Goal: Information Seeking & Learning: Find specific page/section

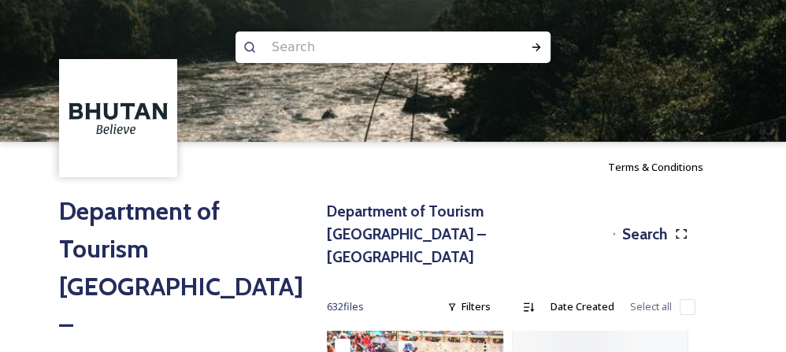
click at [328, 45] on input at bounding box center [372, 47] width 216 height 35
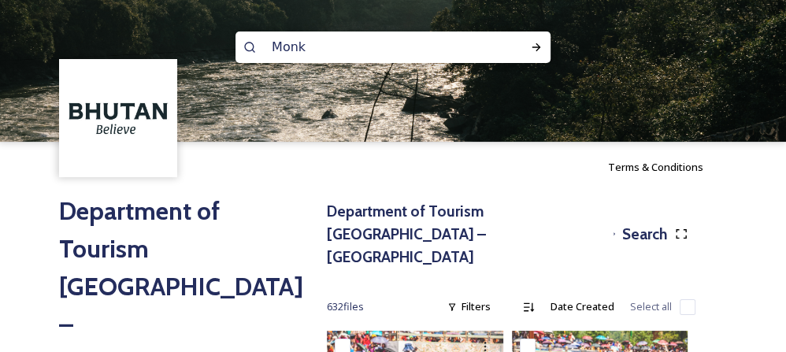
type input "Monks"
click at [524, 44] on div at bounding box center [536, 47] width 28 height 28
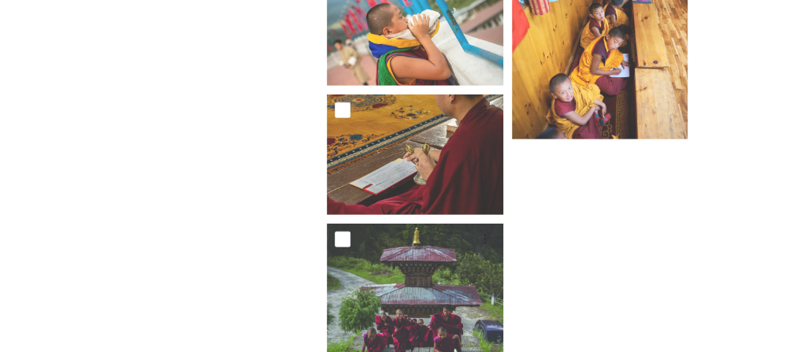
scroll to position [2655, 0]
